Goal: Information Seeking & Learning: Learn about a topic

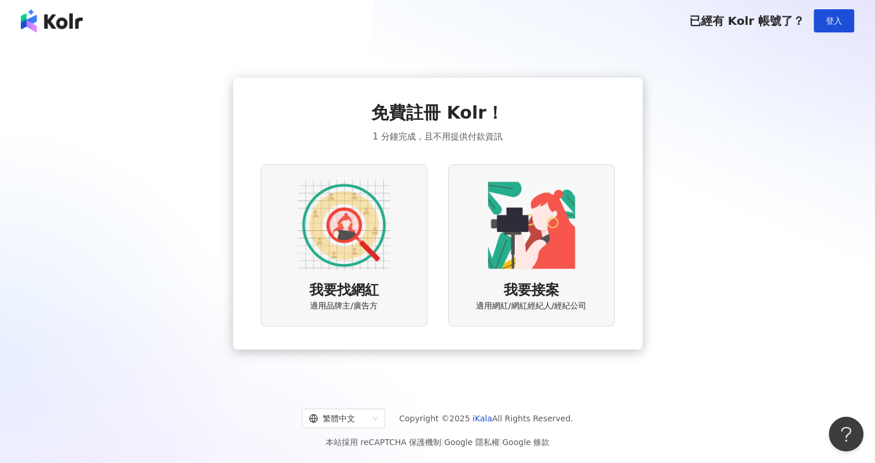
click at [330, 186] on img at bounding box center [344, 225] width 93 height 93
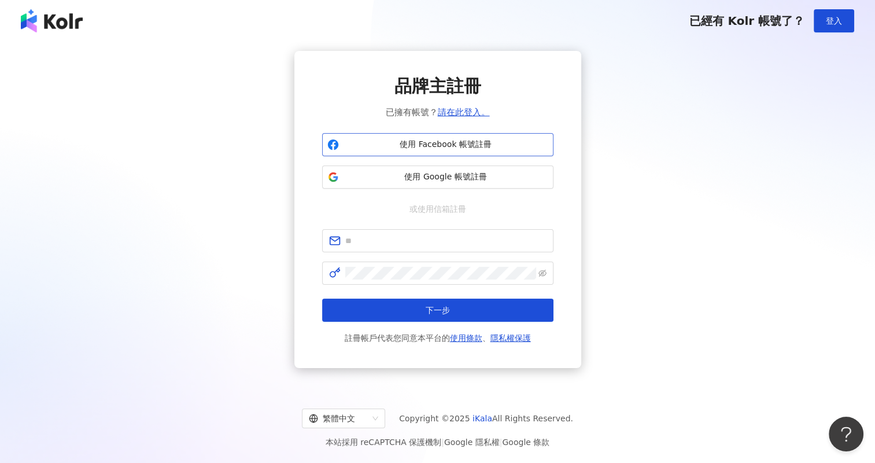
click at [461, 139] on span "使用 Facebook 帳號註冊" at bounding box center [446, 145] width 205 height 12
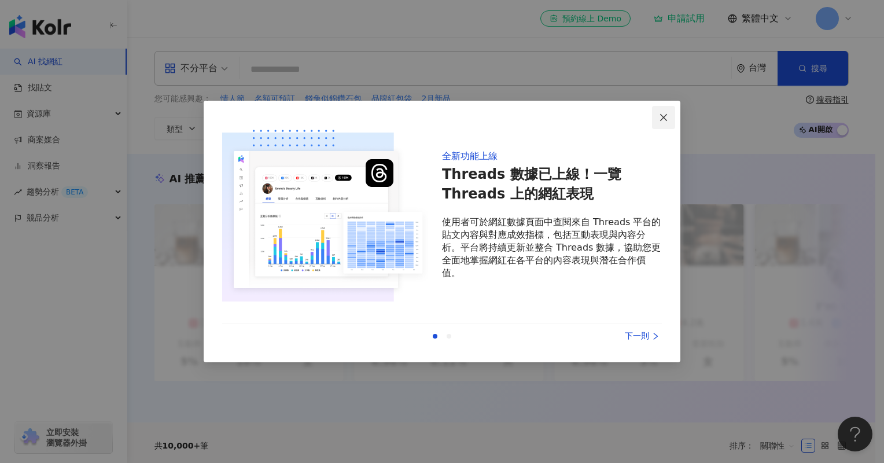
click at [660, 113] on icon "close" at bounding box center [663, 117] width 9 height 9
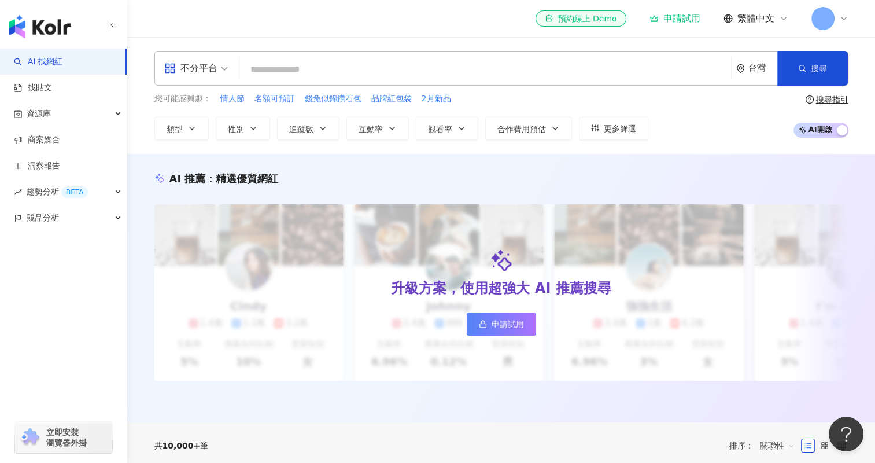
click at [834, 23] on div at bounding box center [830, 18] width 37 height 23
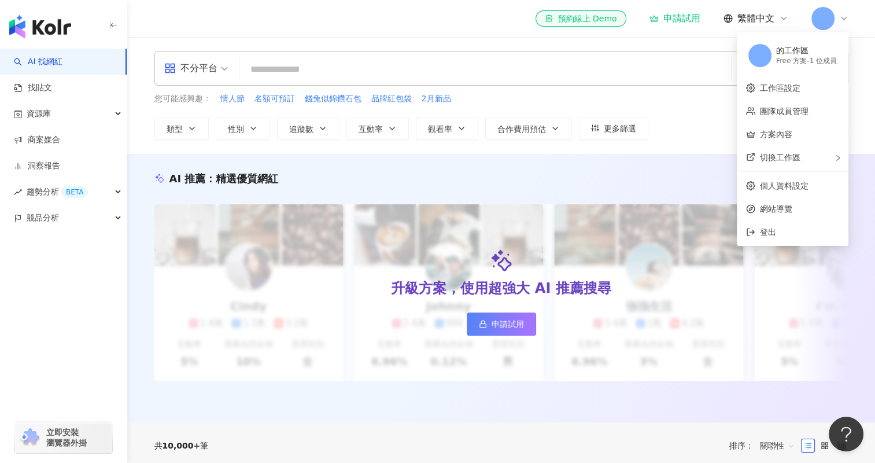
click at [844, 19] on icon at bounding box center [844, 18] width 5 height 2
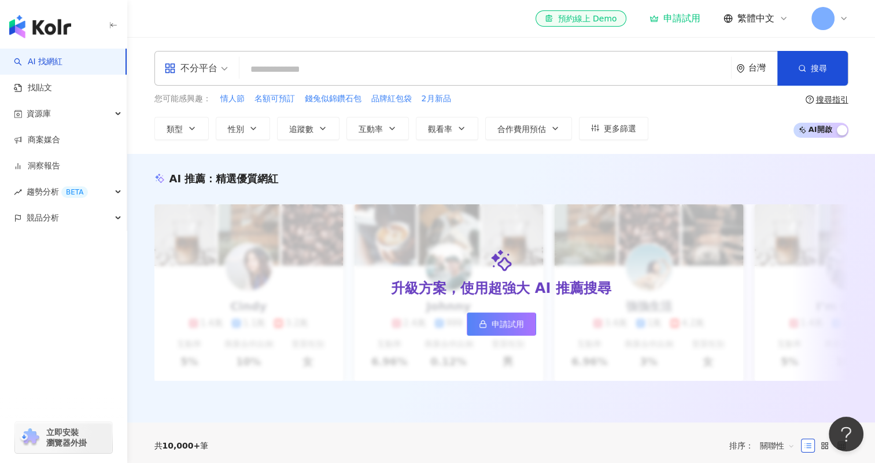
click at [487, 165] on div "AI 推薦 ： 精選優質網紅 升級方案，使用超強大 AI 推薦搜尋 申請試用 Cindy 1.4萬 1.1萬 3.2萬 互動率 5% 商業合作比例 10% 受…" at bounding box center [501, 288] width 748 height 268
click at [381, 61] on input "search" at bounding box center [485, 69] width 483 height 22
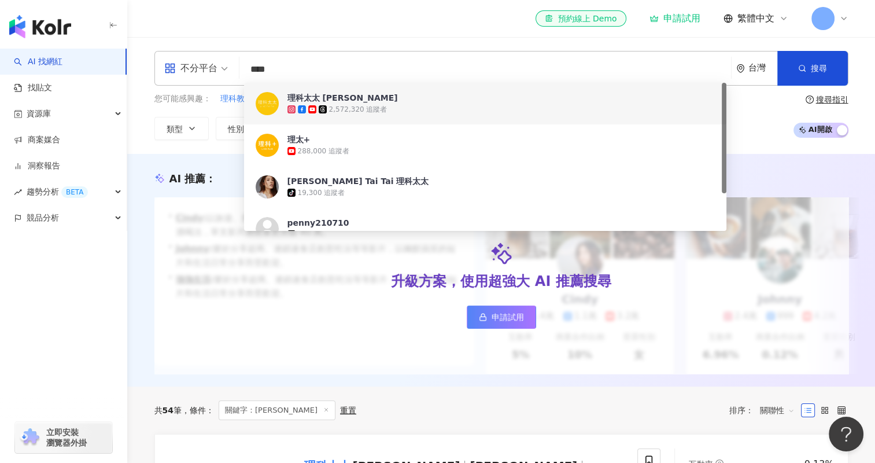
type input "****"
click at [417, 43] on div "不分平台 **** 台灣 搜尋 a119413e-b3ac-4919-9897-756e474948d5 da185894-3964-4acf-a6c9-e6…" at bounding box center [501, 95] width 748 height 117
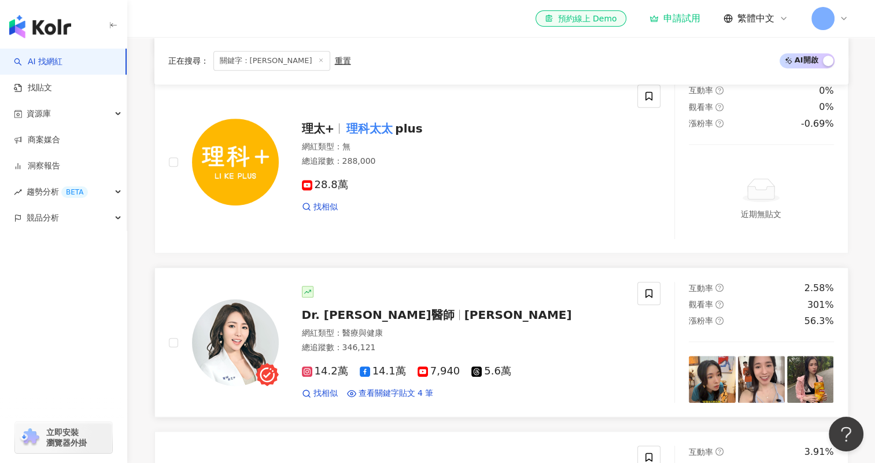
scroll to position [694, 0]
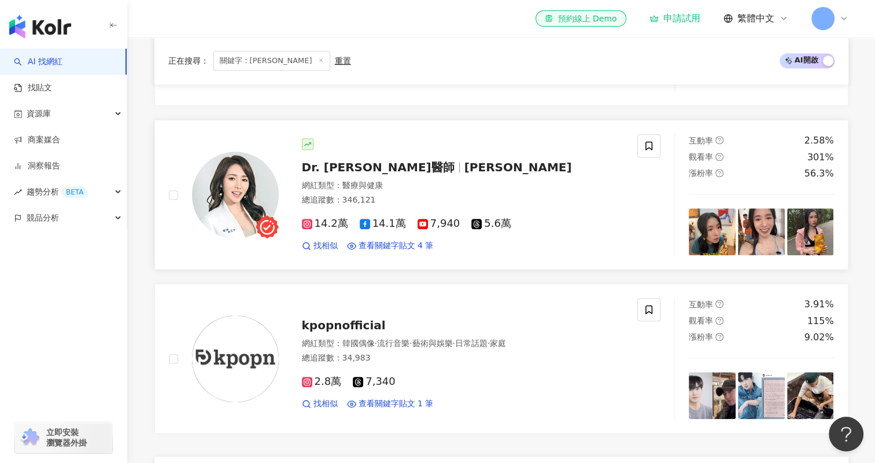
click at [356, 181] on span "醫療與健康" at bounding box center [363, 185] width 41 height 9
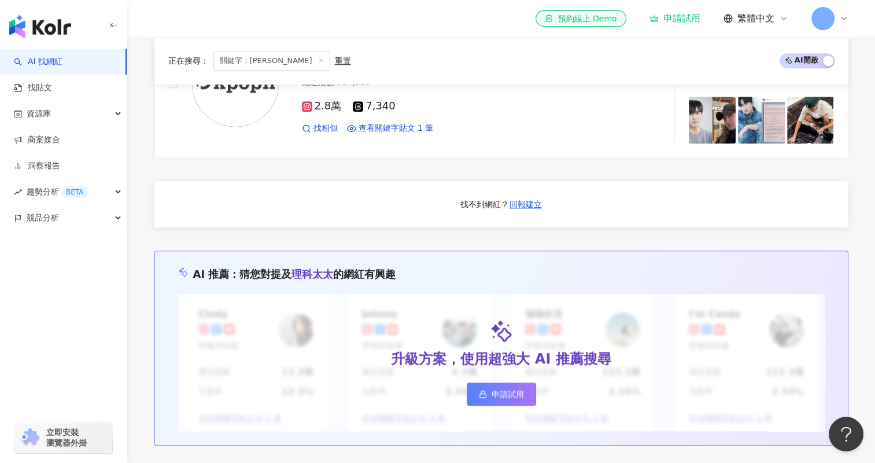
scroll to position [982, 0]
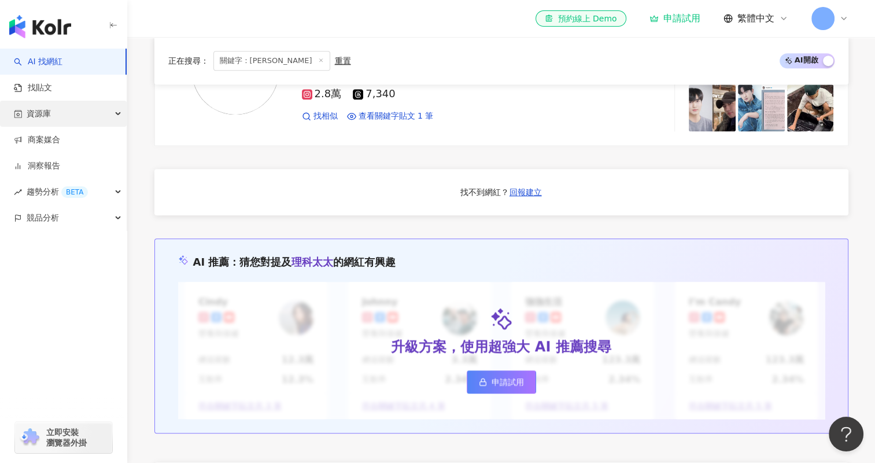
click at [113, 116] on div "資源庫" at bounding box center [63, 114] width 127 height 26
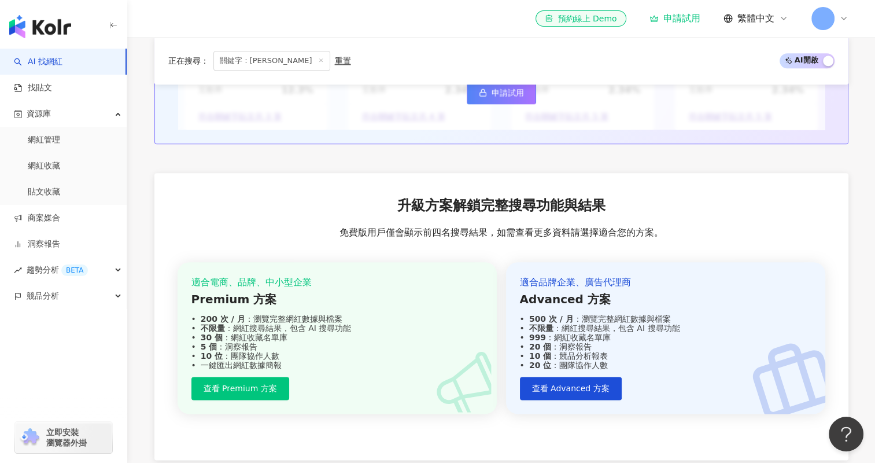
scroll to position [1387, 0]
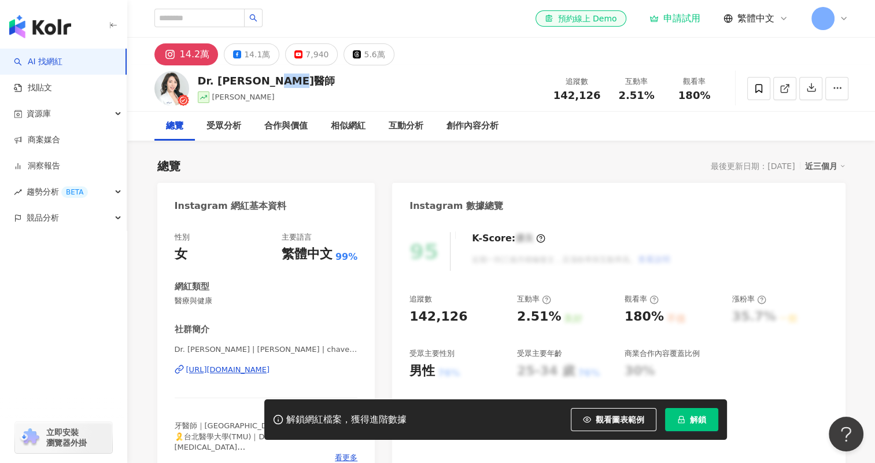
drag, startPoint x: 263, startPoint y: 82, endPoint x: 289, endPoint y: 82, distance: 26.0
click at [289, 82] on div "Dr. [PERSON_NAME]醫師" at bounding box center [267, 80] width 138 height 14
click at [337, 161] on div "總覽 最後更新日期：2025/8/17 近三個月" at bounding box center [501, 166] width 689 height 16
drag, startPoint x: 175, startPoint y: 304, endPoint x: 211, endPoint y: 309, distance: 36.2
click at [211, 309] on div "性別 女 主要語言 繁體中文 99% 網紅類型 醫療與健康 社群簡介 Dr. Chavelle Liu | 劉芷伊 醫師 | chavelle_liu htt…" at bounding box center [266, 347] width 183 height 231
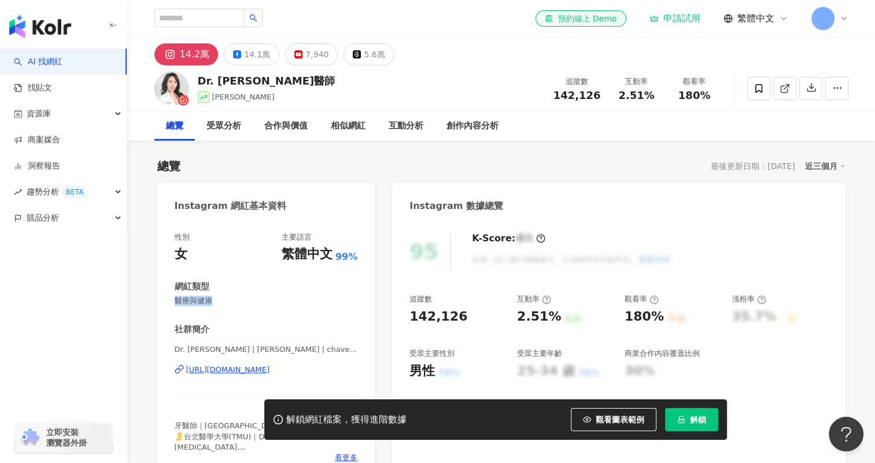
copy span "醫療與健康"
